Goal: Information Seeking & Learning: Learn about a topic

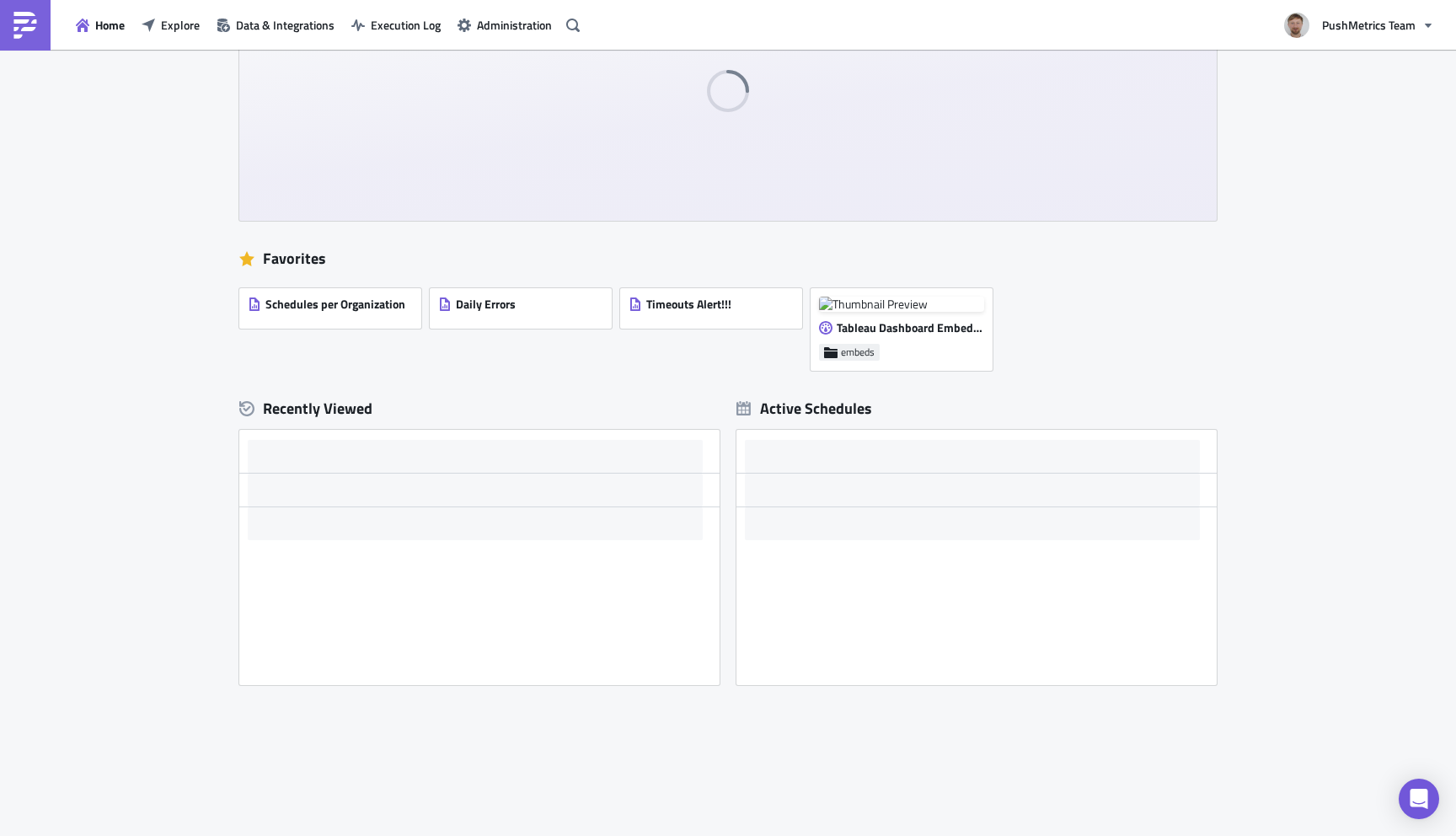
scroll to position [131, 0]
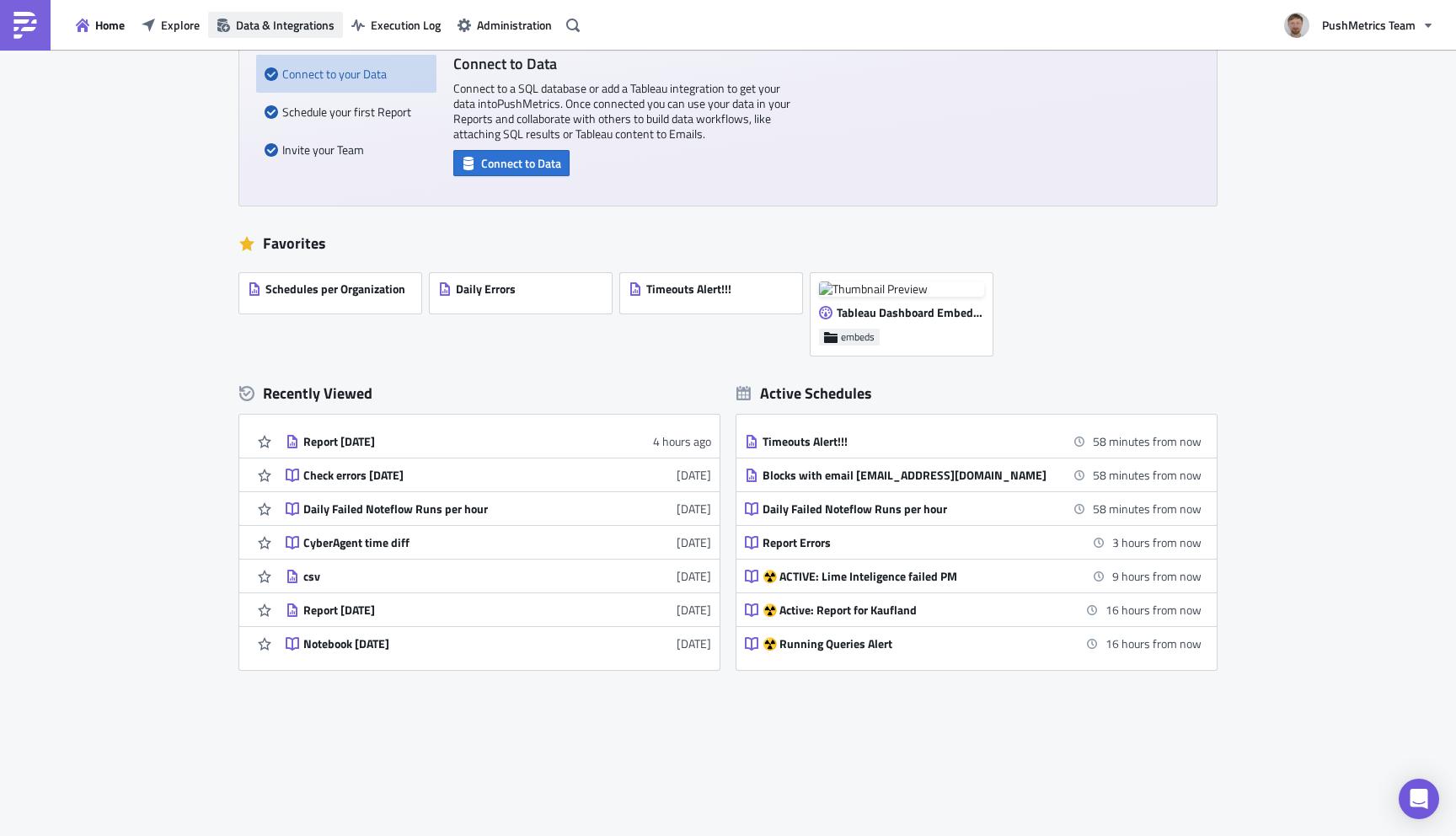
click at [295, 29] on span "Data & Integrations" at bounding box center [285, 24] width 99 height 18
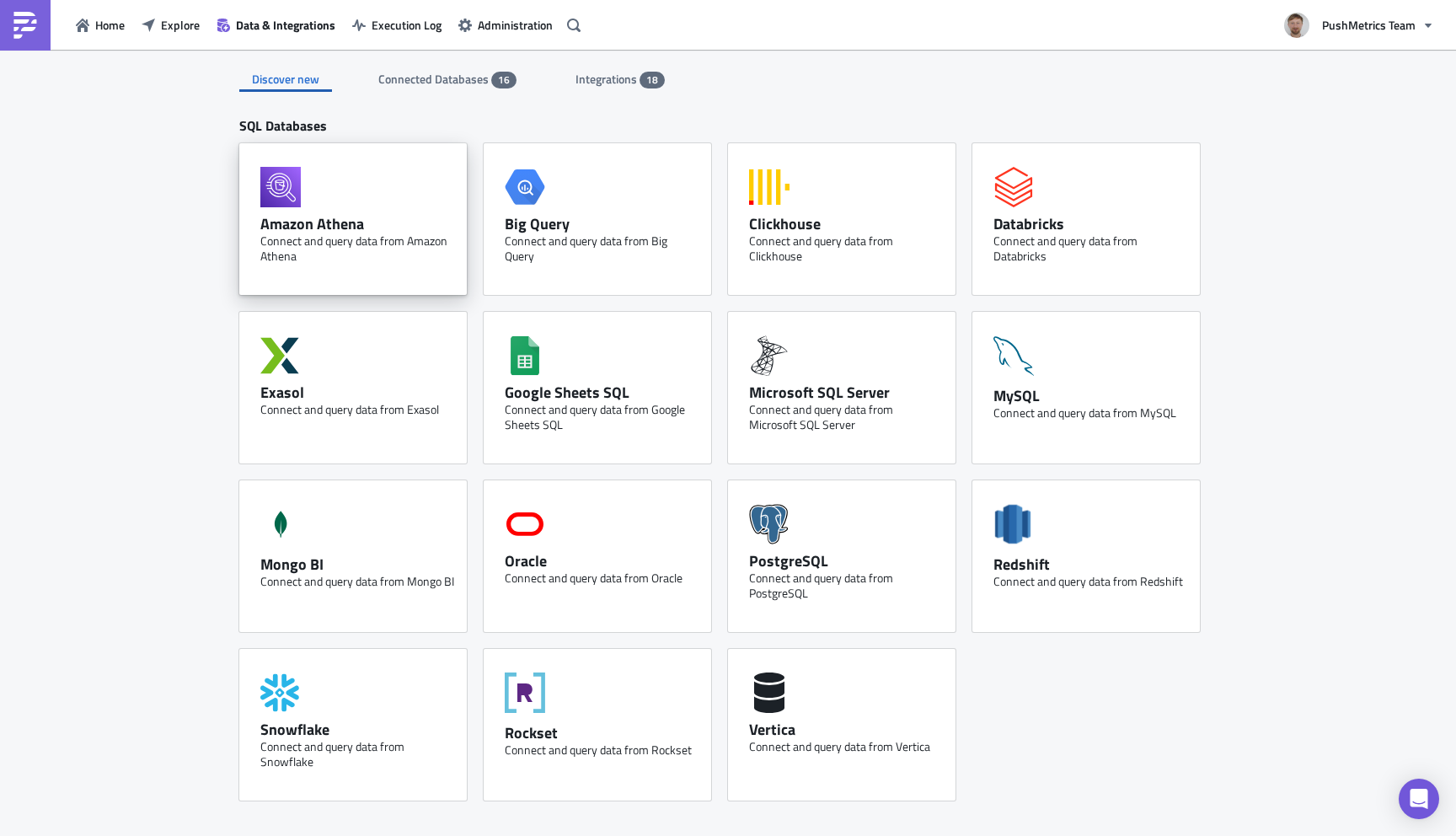
click at [313, 258] on div "Connect and query data from Amazon Athena" at bounding box center [357, 248] width 194 height 30
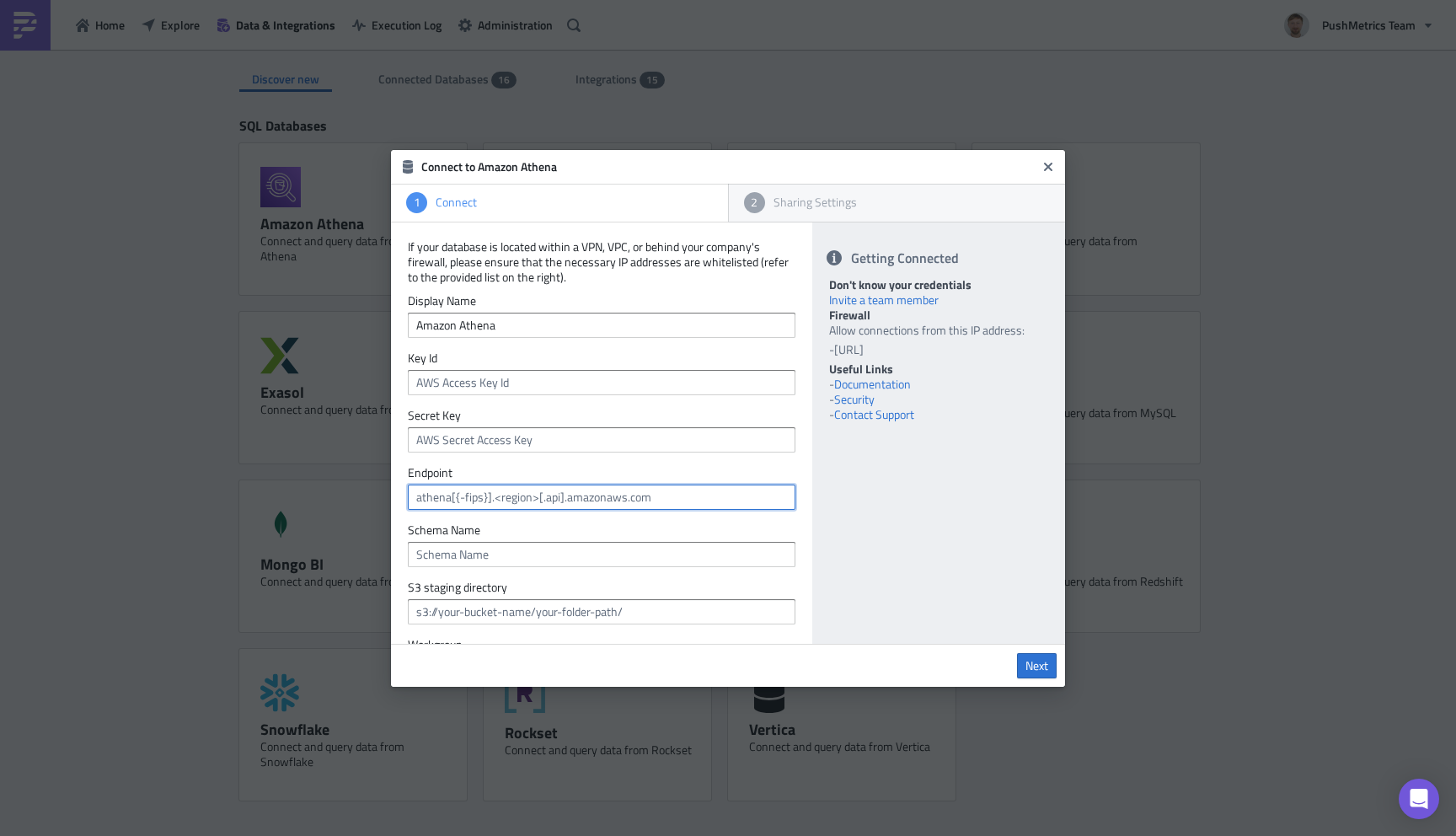
click at [514, 496] on input "text" at bounding box center [602, 497] width 388 height 25
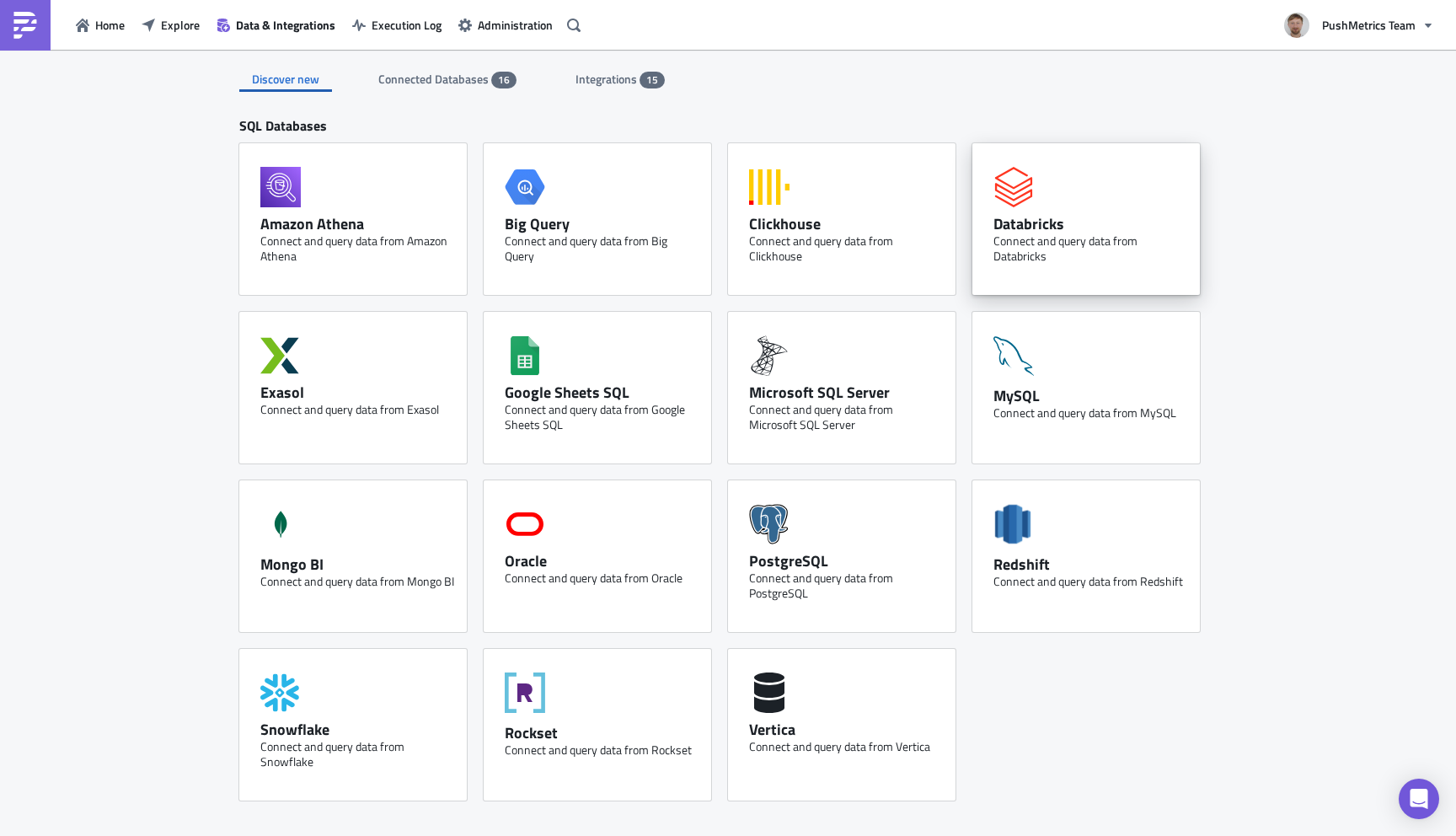
click at [981, 219] on div "Databricks Connect and query data from Databricks" at bounding box center [1086, 219] width 227 height 151
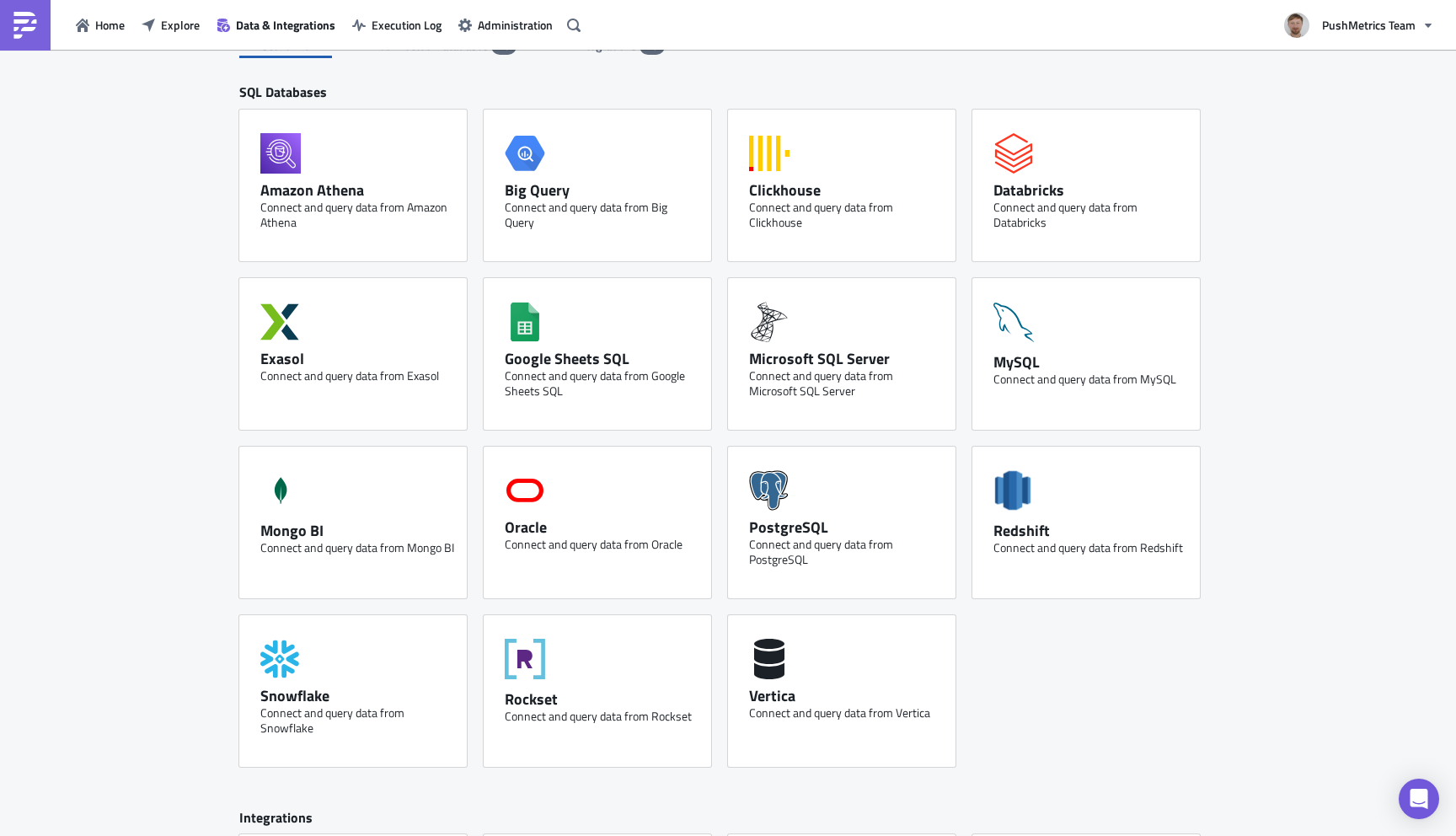
scroll to position [38, 0]
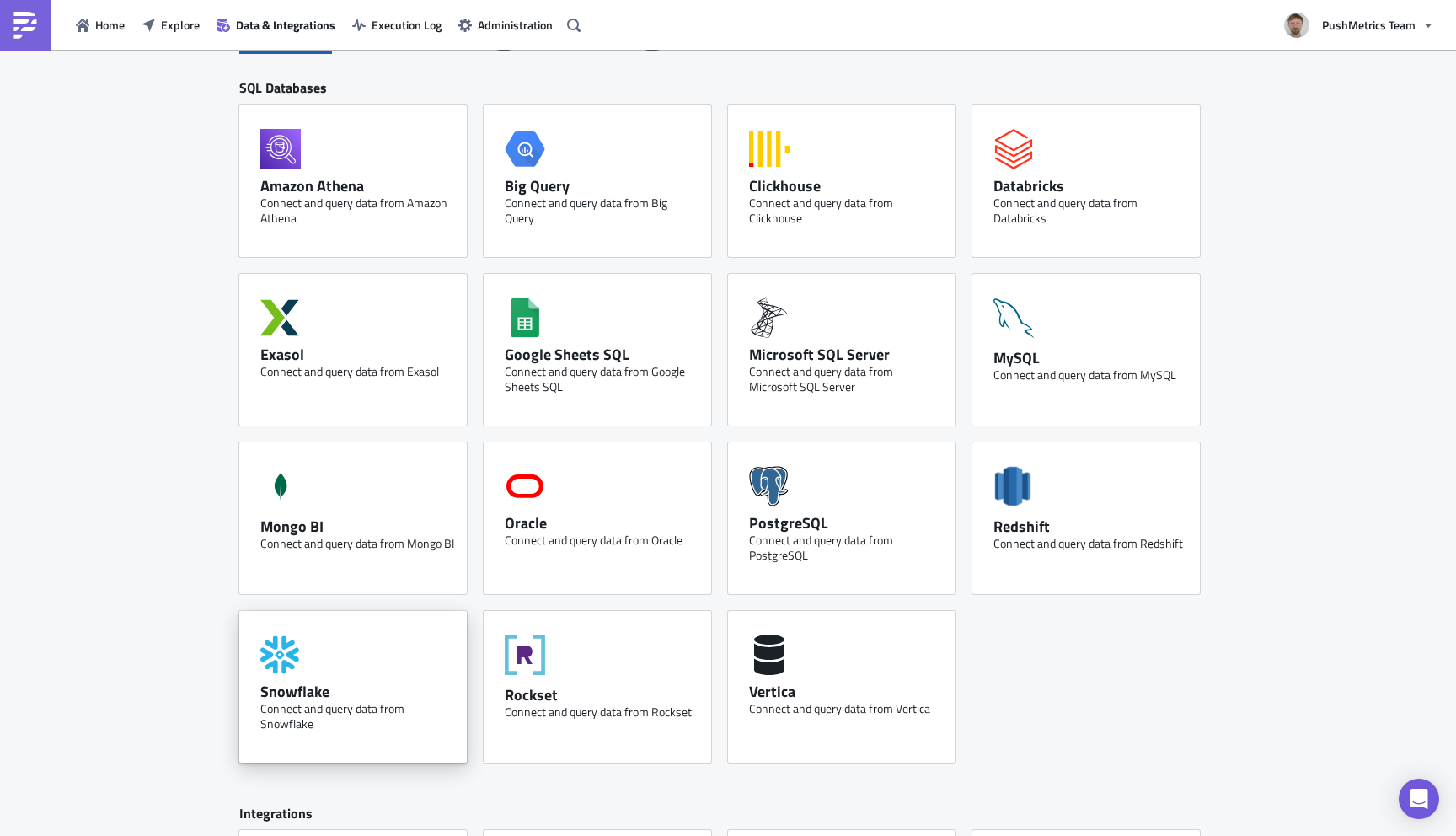
click at [373, 658] on div "Snowflake Connect and query data from Snowflake" at bounding box center [353, 687] width 227 height 151
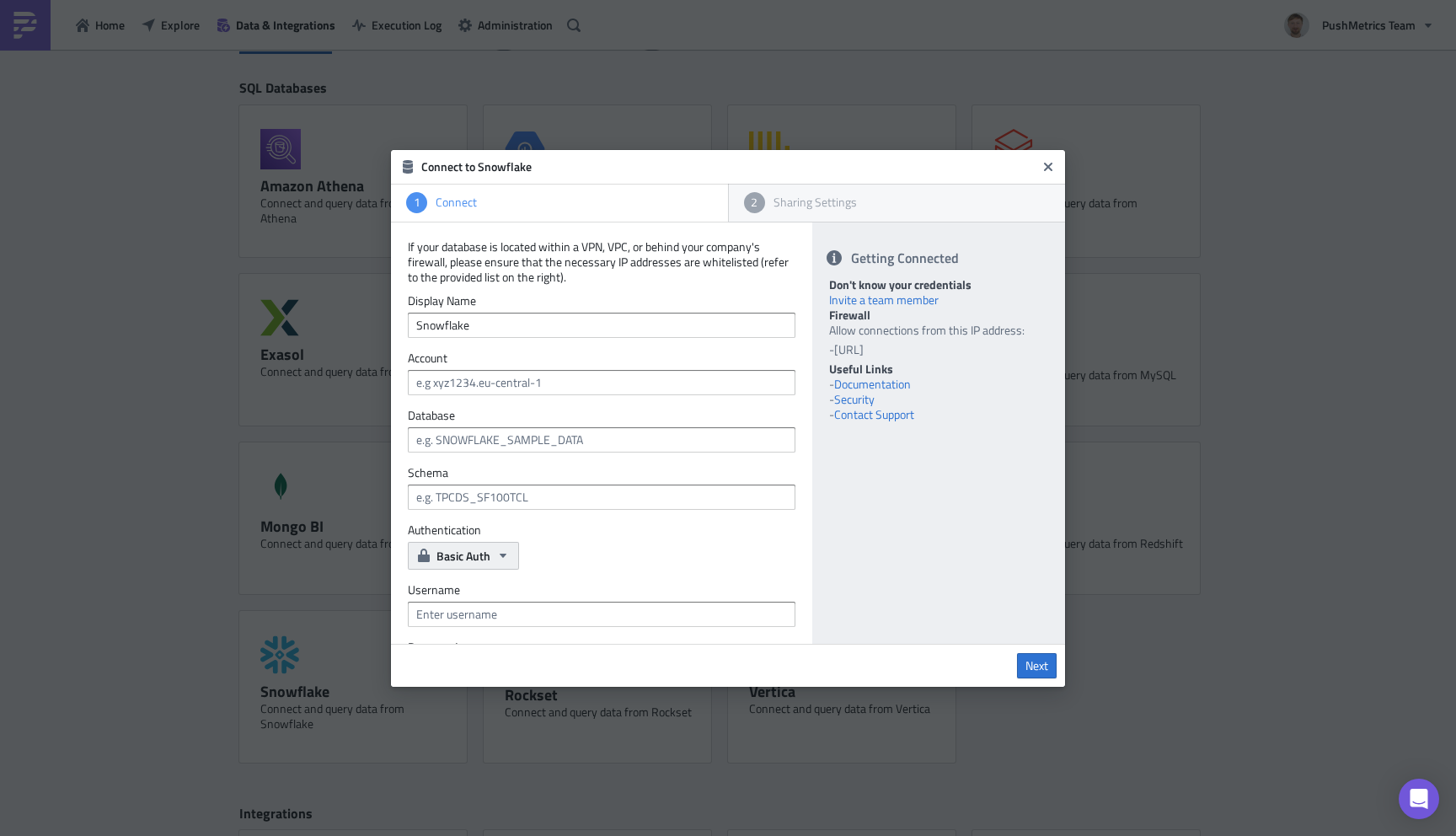
click at [507, 560] on icon "button" at bounding box center [502, 555] width 14 height 14
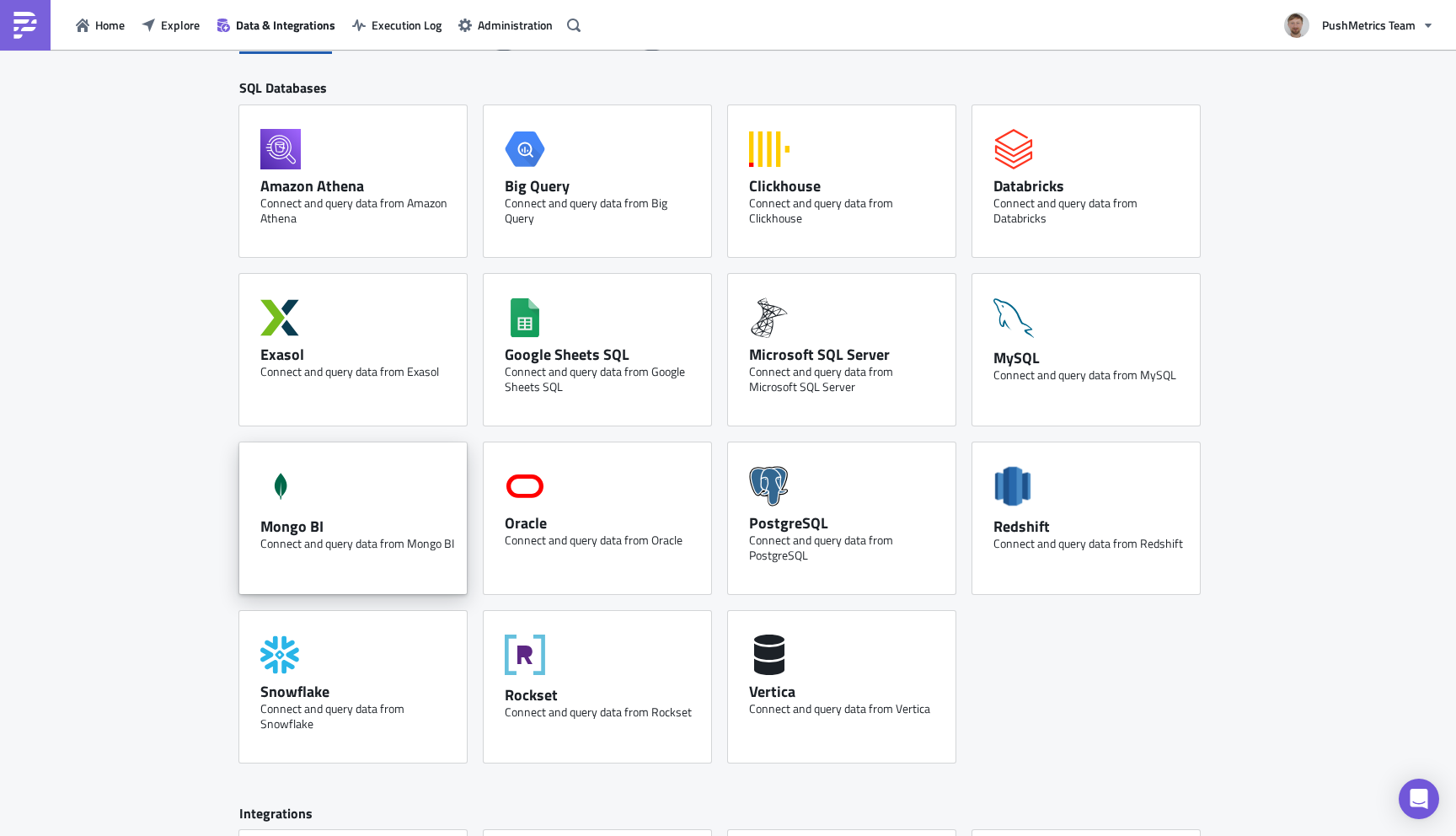
click at [384, 550] on div "Connect and query data from Mongo BI" at bounding box center [357, 543] width 194 height 15
click at [563, 699] on div "Rockset" at bounding box center [602, 695] width 194 height 19
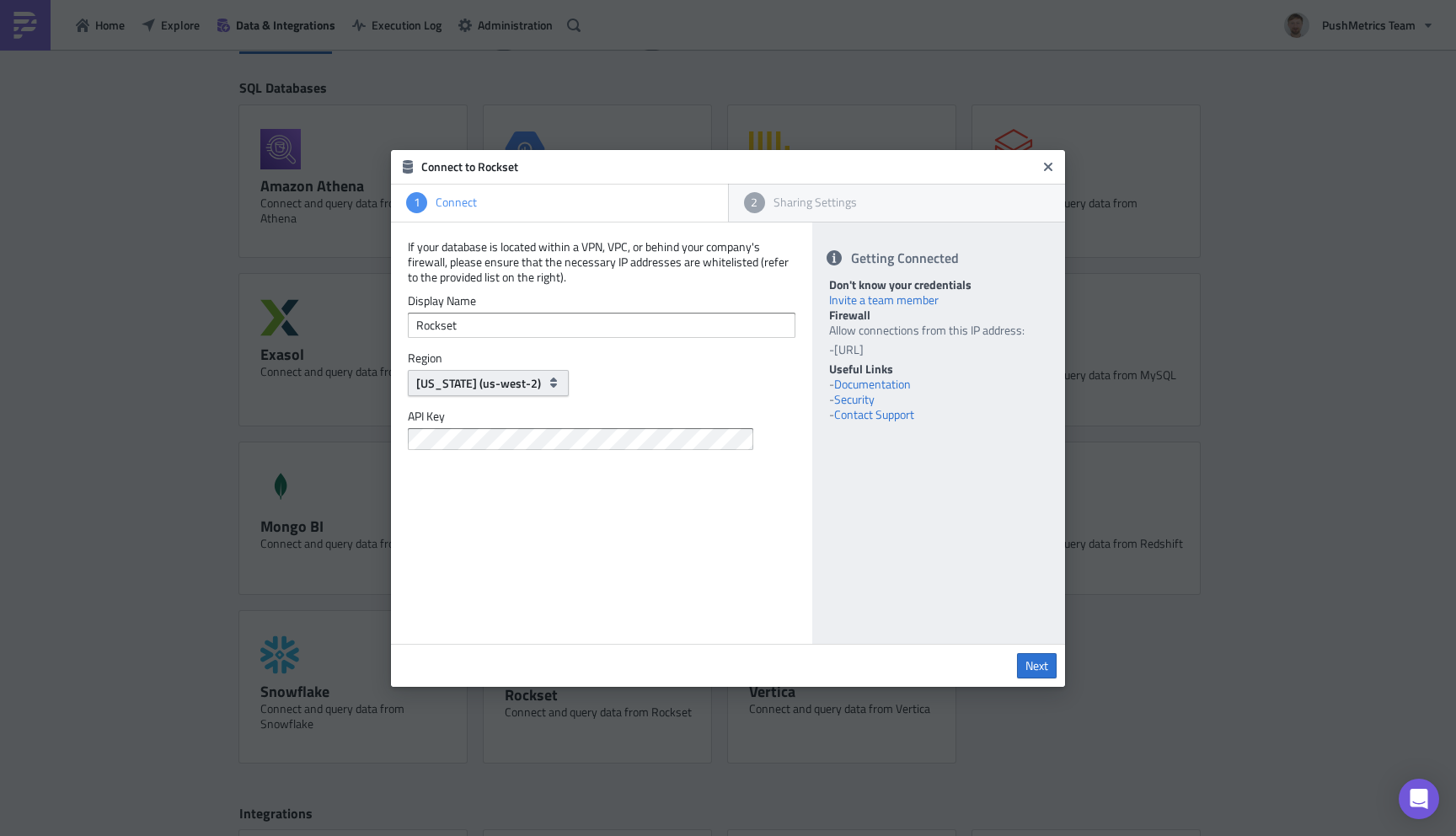
click at [498, 383] on span "[US_STATE] (us-west-2)" at bounding box center [478, 382] width 125 height 18
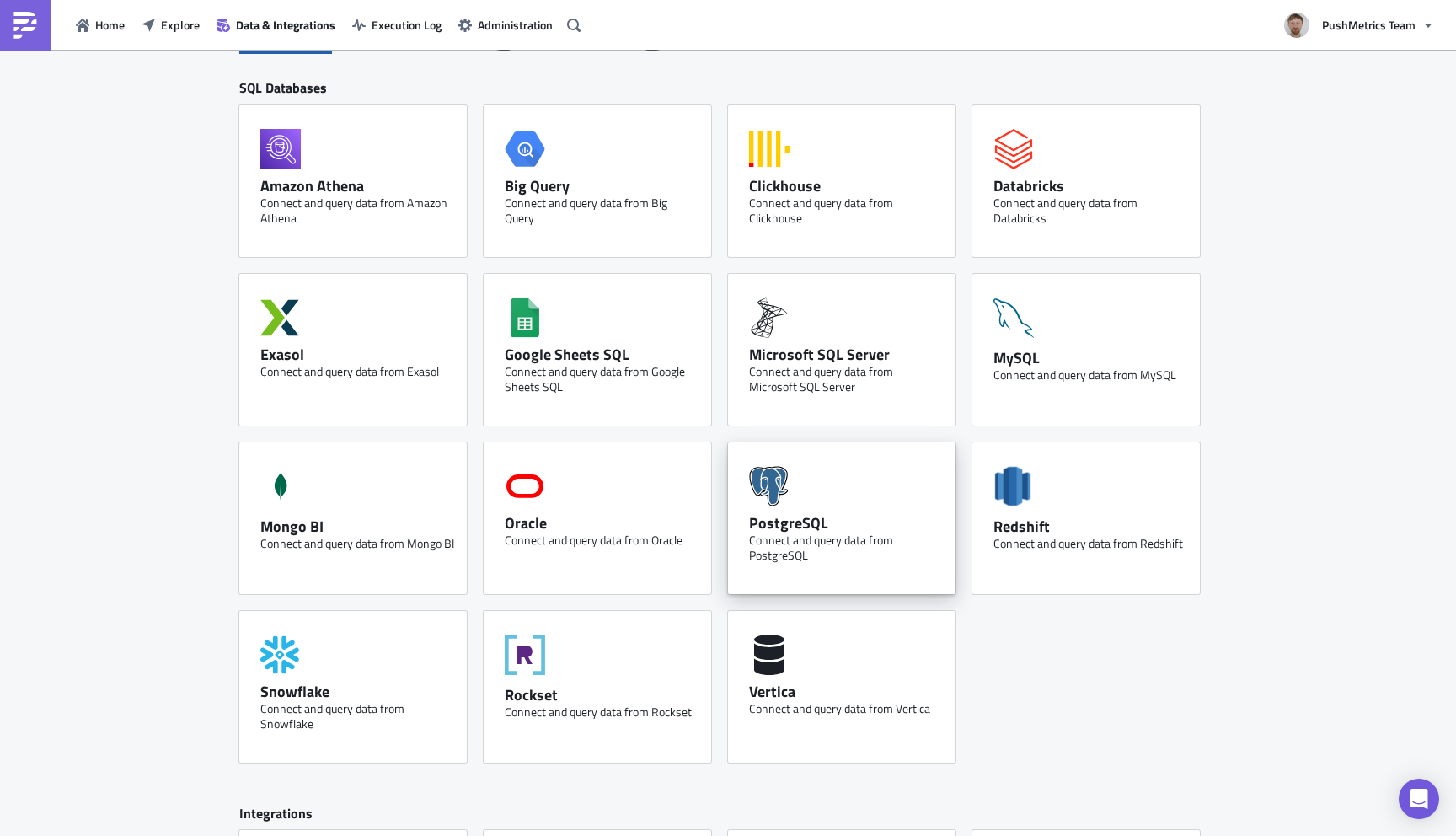
click at [842, 535] on div "Connect and query data from PostgreSQL" at bounding box center [846, 548] width 194 height 30
click at [368, 192] on div "Amazon Athena" at bounding box center [357, 186] width 194 height 19
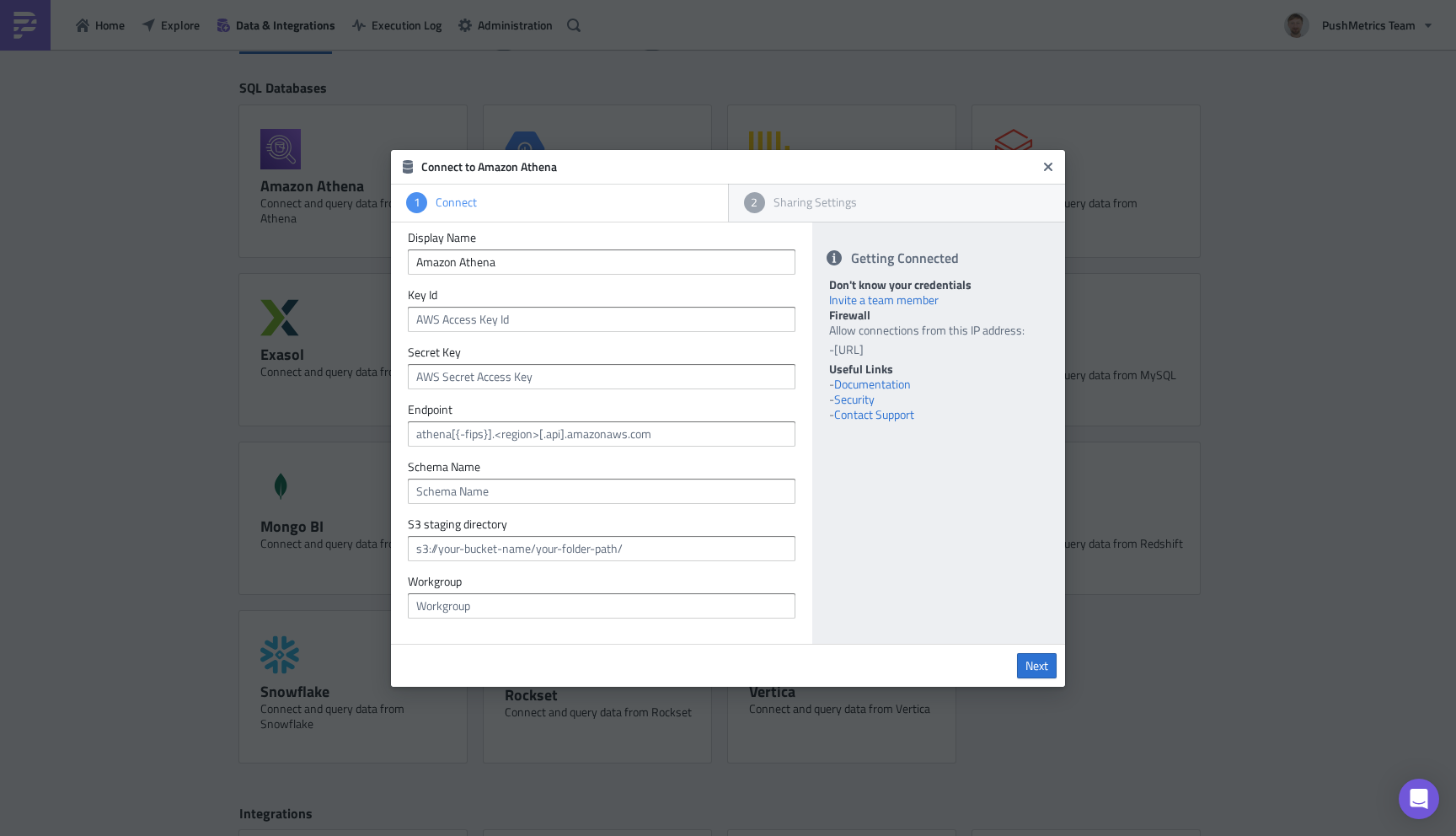
scroll to position [67, 0]
